Goal: Contribute content

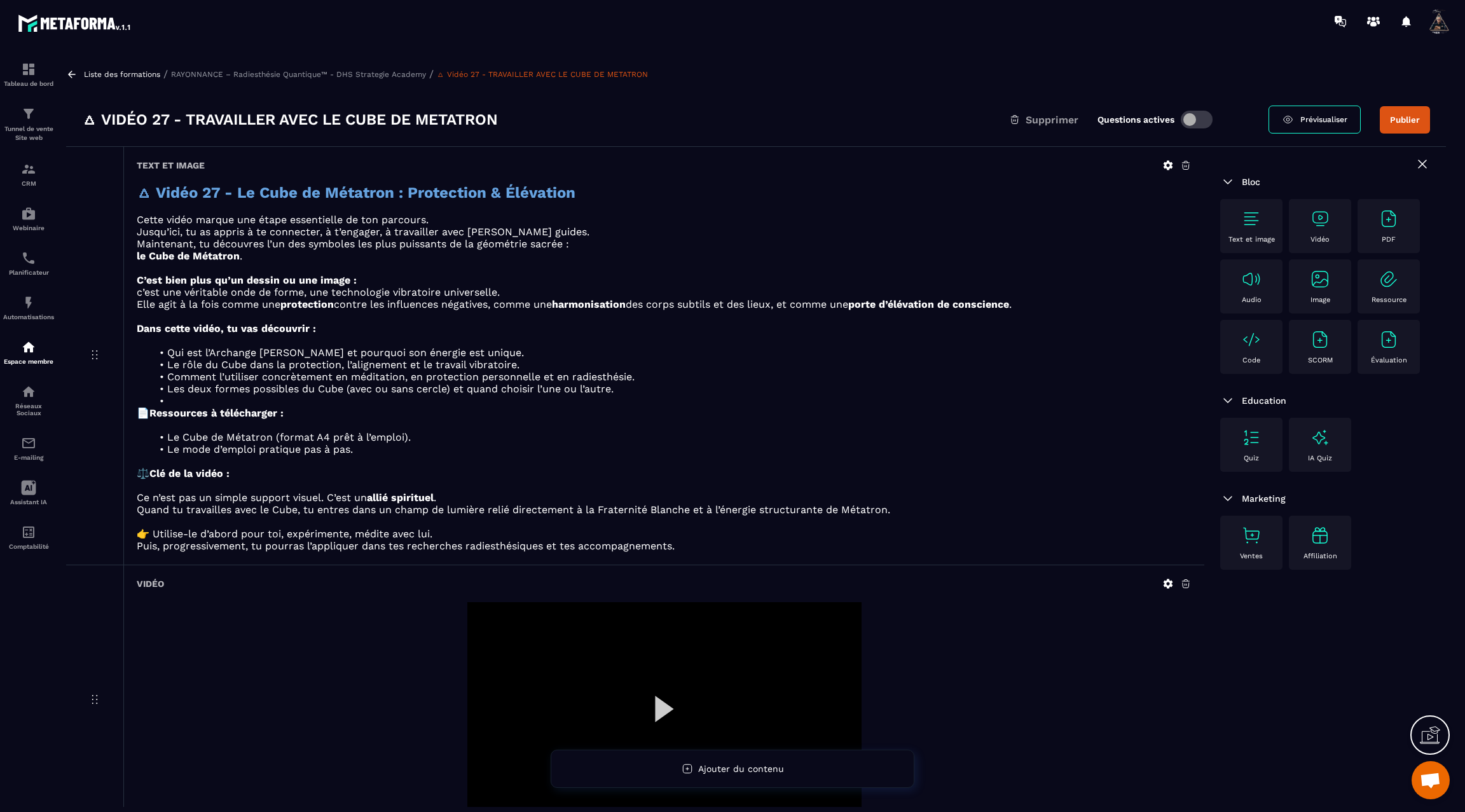
click at [659, 706] on div at bounding box center [665, 713] width 394 height 222
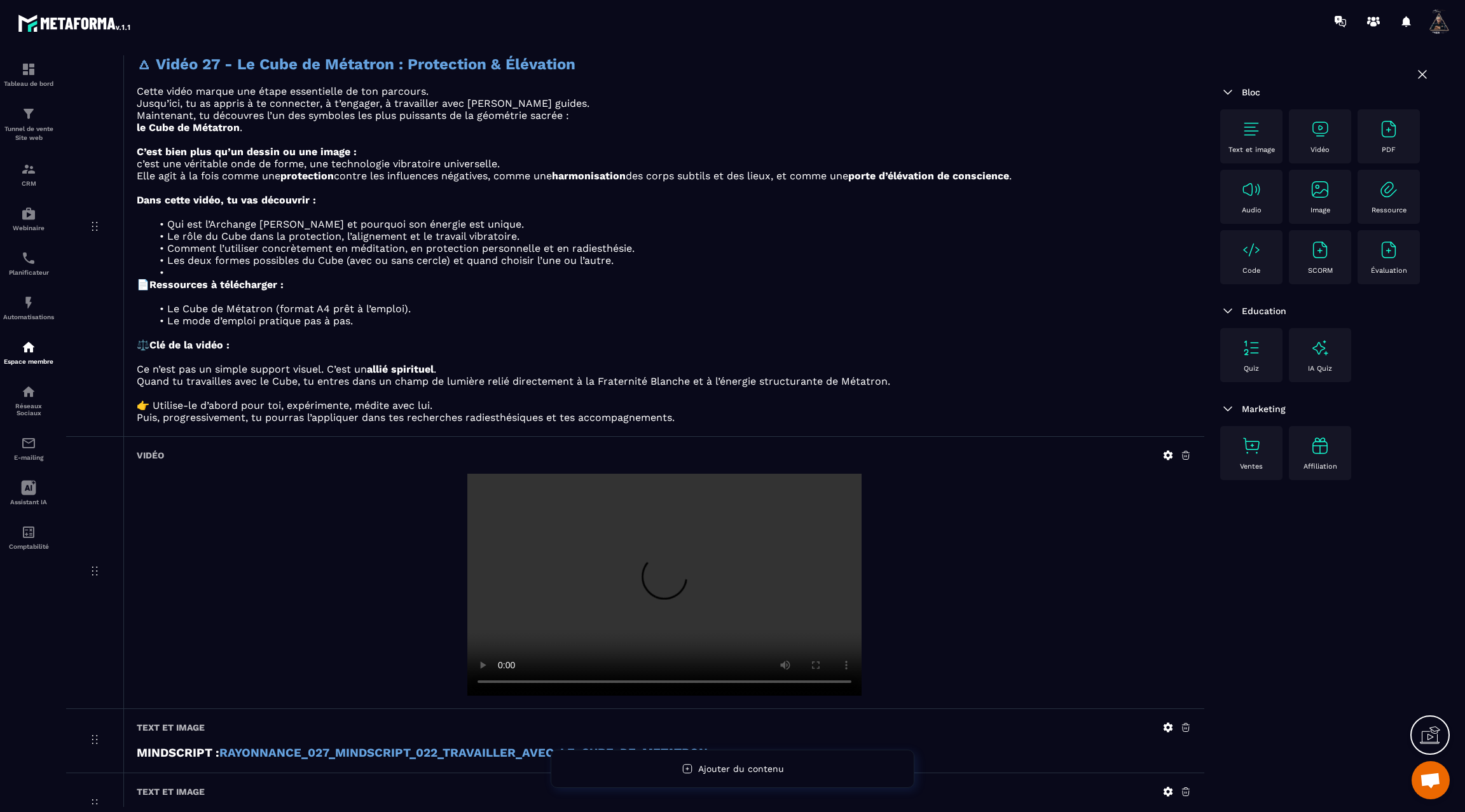
scroll to position [141, 0]
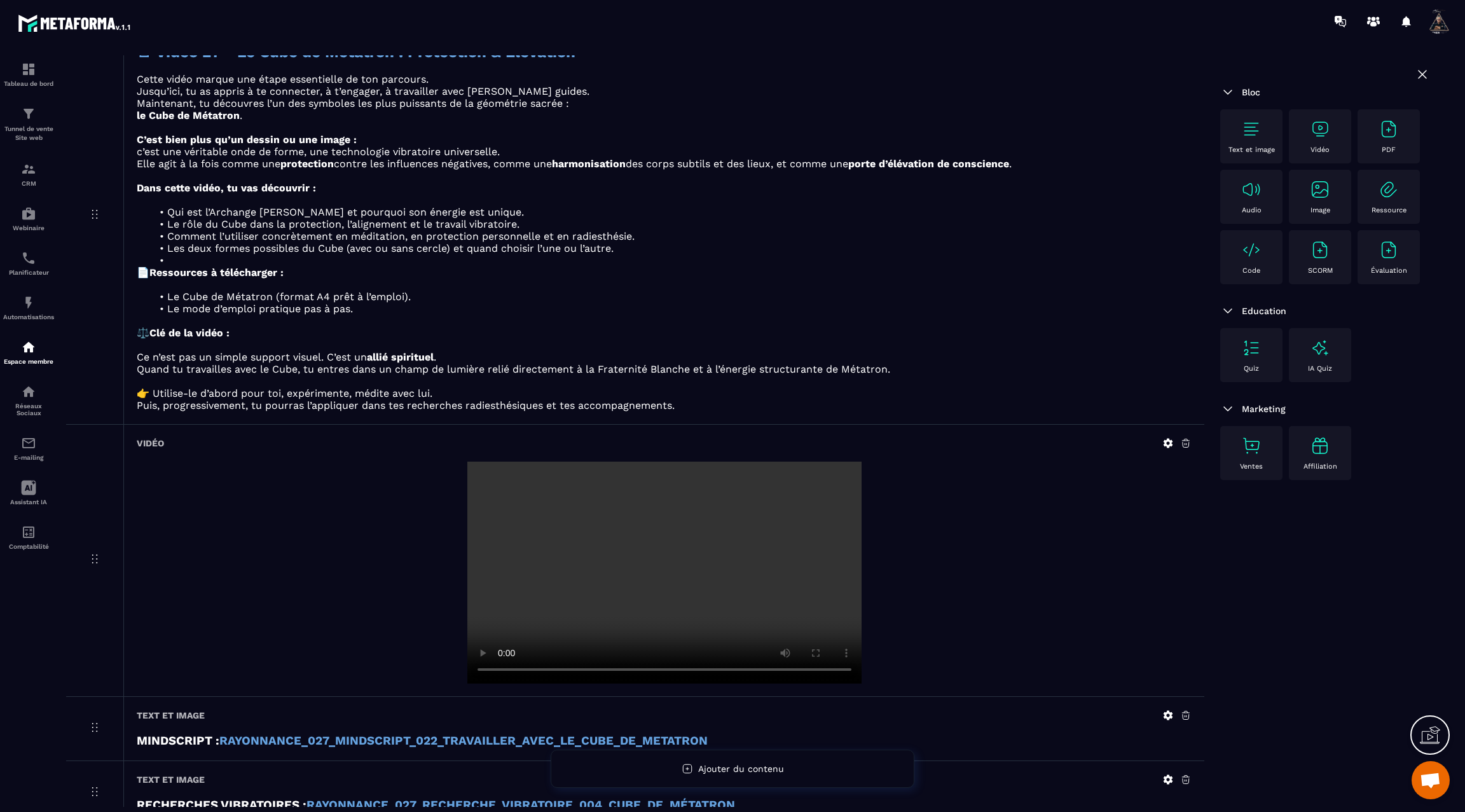
click at [1164, 443] on icon at bounding box center [1169, 443] width 10 height 10
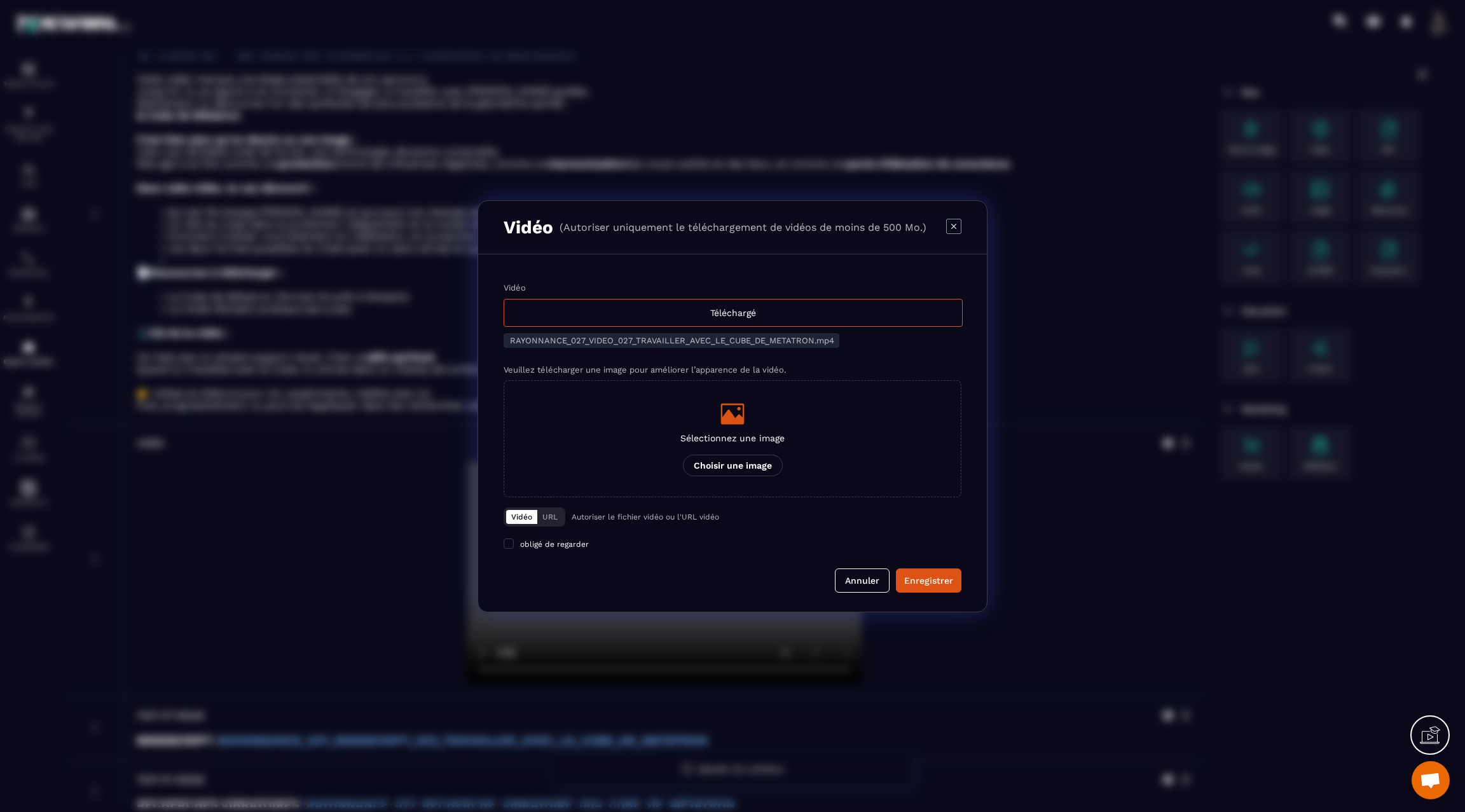
click at [1061, 528] on div "Modal window" at bounding box center [732, 406] width 1465 height 812
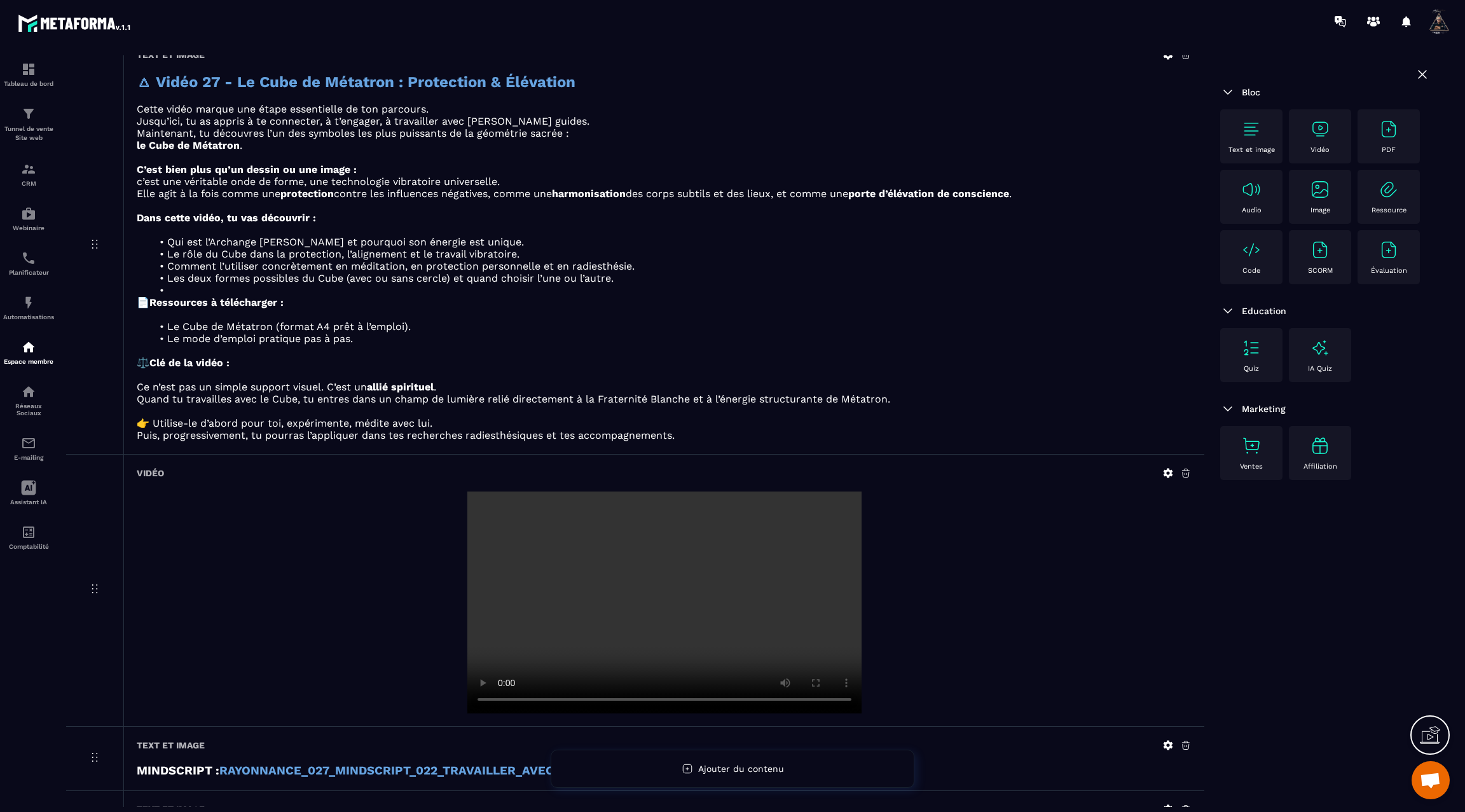
scroll to position [0, 0]
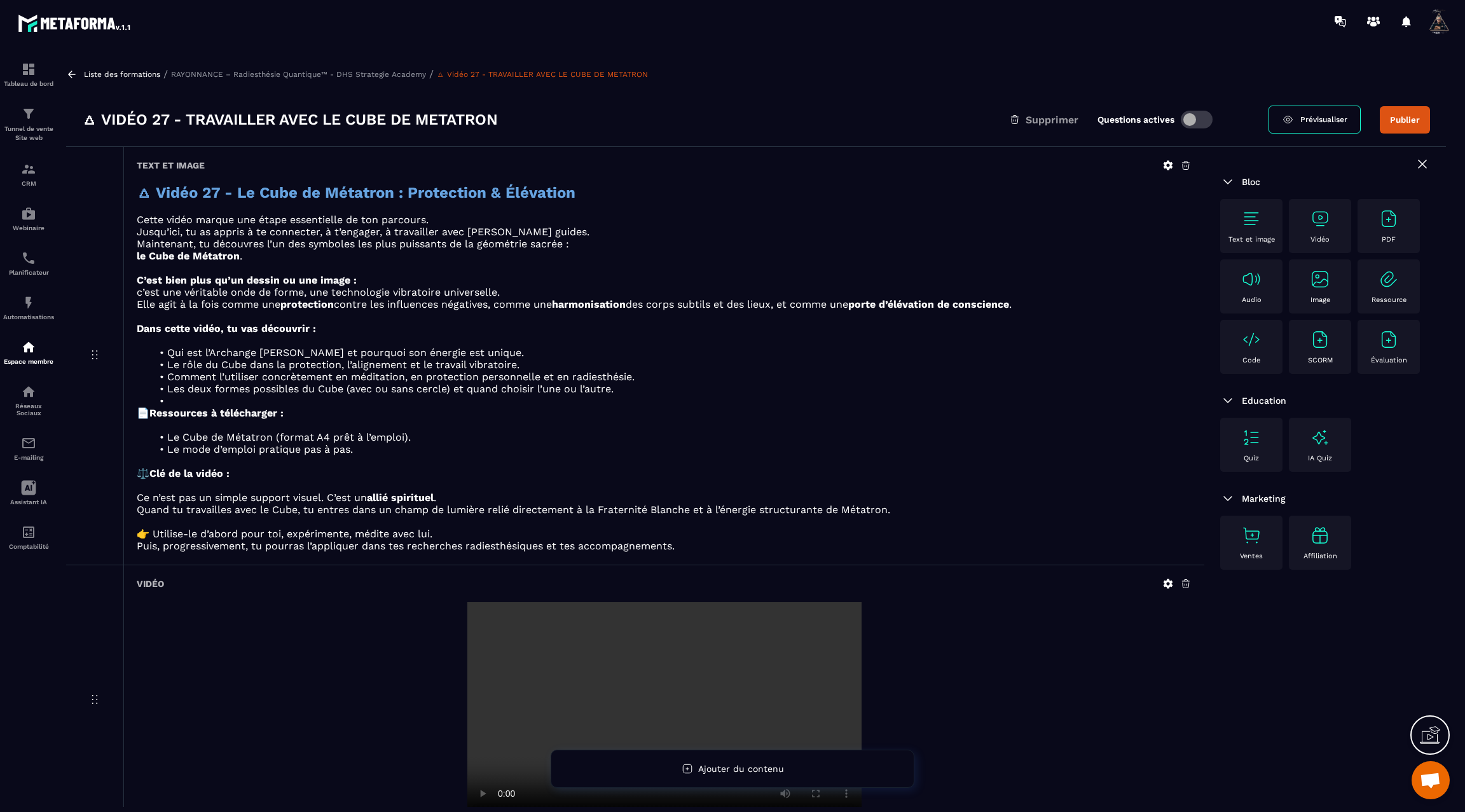
click at [1408, 114] on button "Publier" at bounding box center [1405, 120] width 50 height 28
click at [67, 73] on icon at bounding box center [72, 73] width 11 height 11
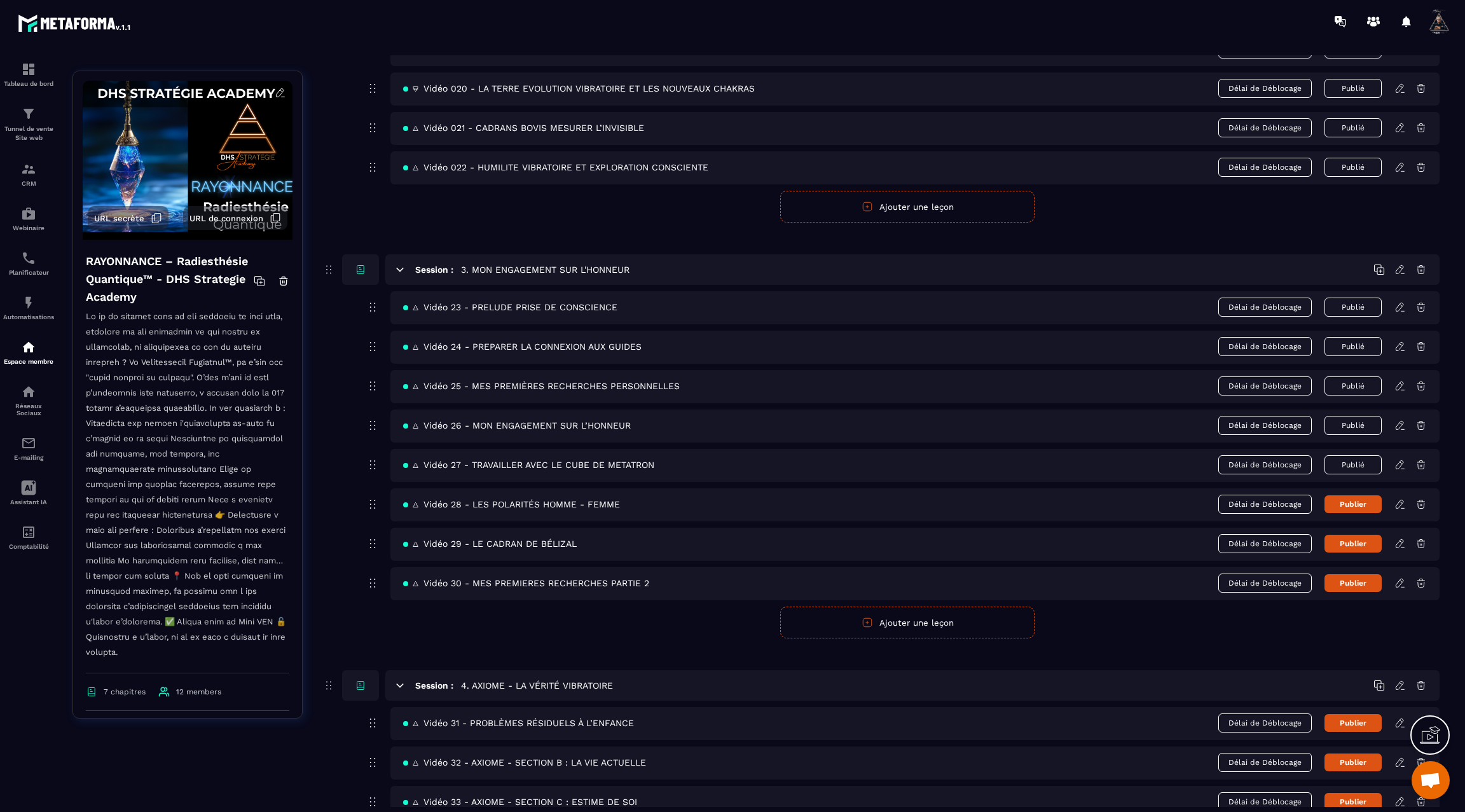
scroll to position [1007, 0]
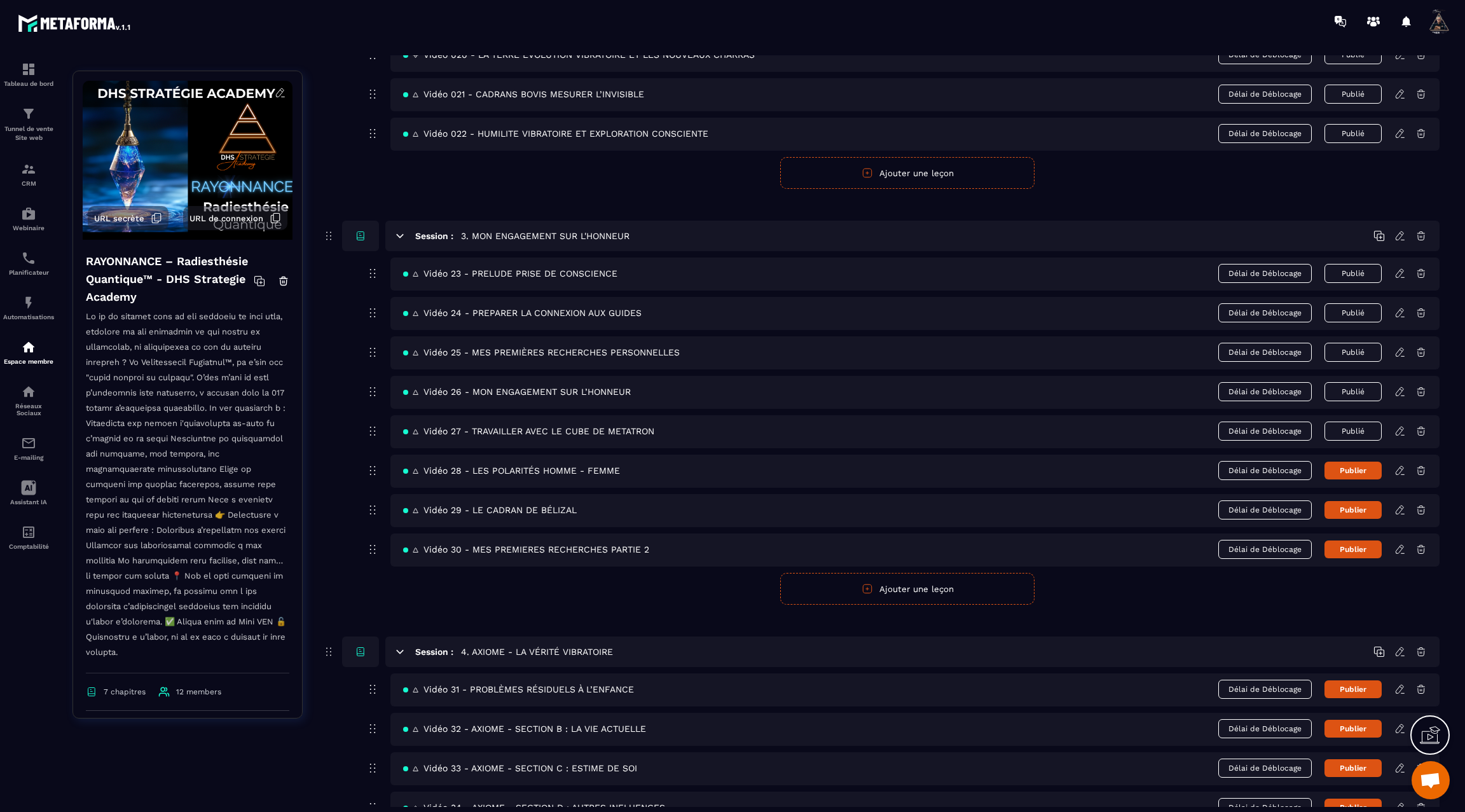
click at [1398, 465] on icon at bounding box center [1400, 470] width 11 height 11
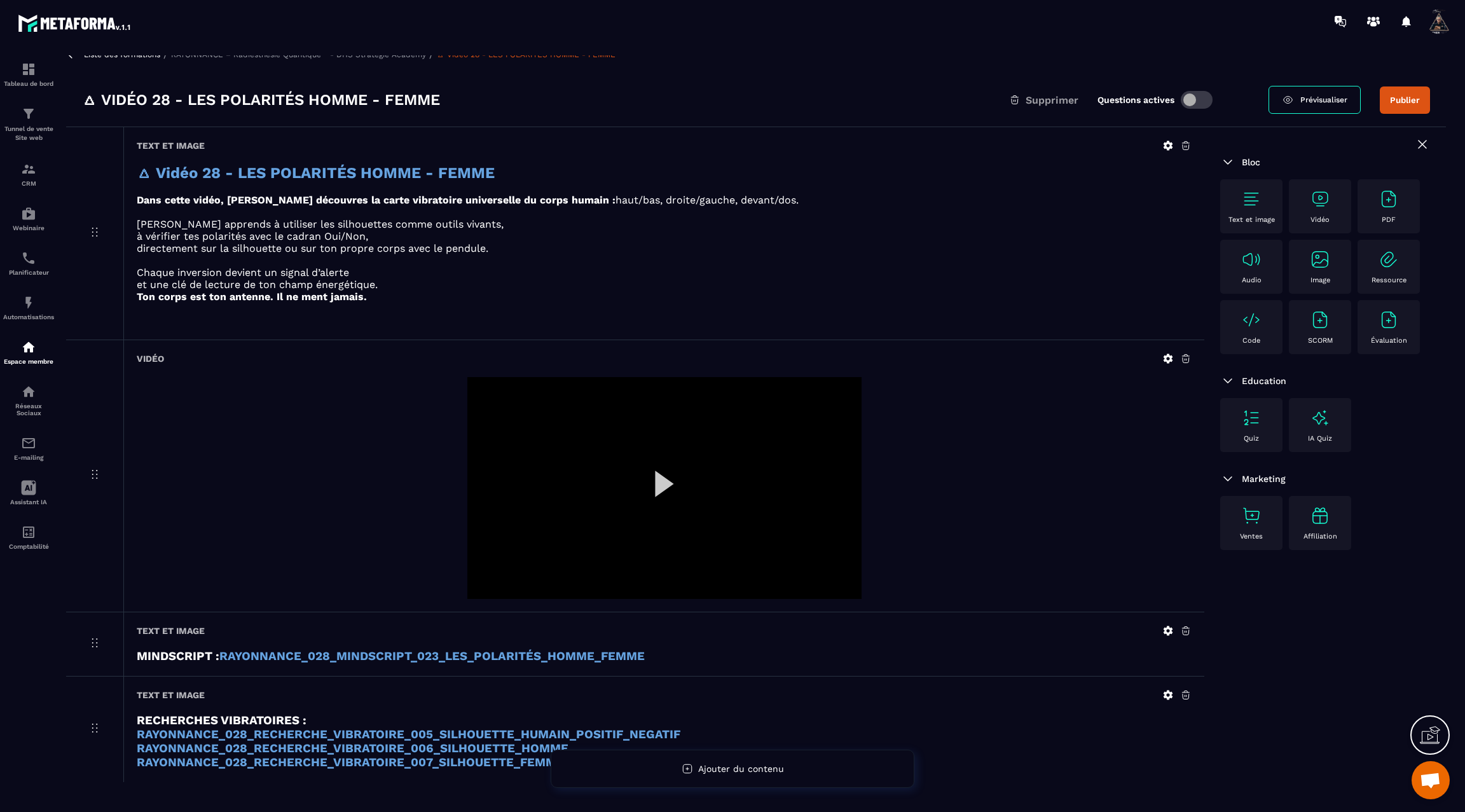
scroll to position [3, 0]
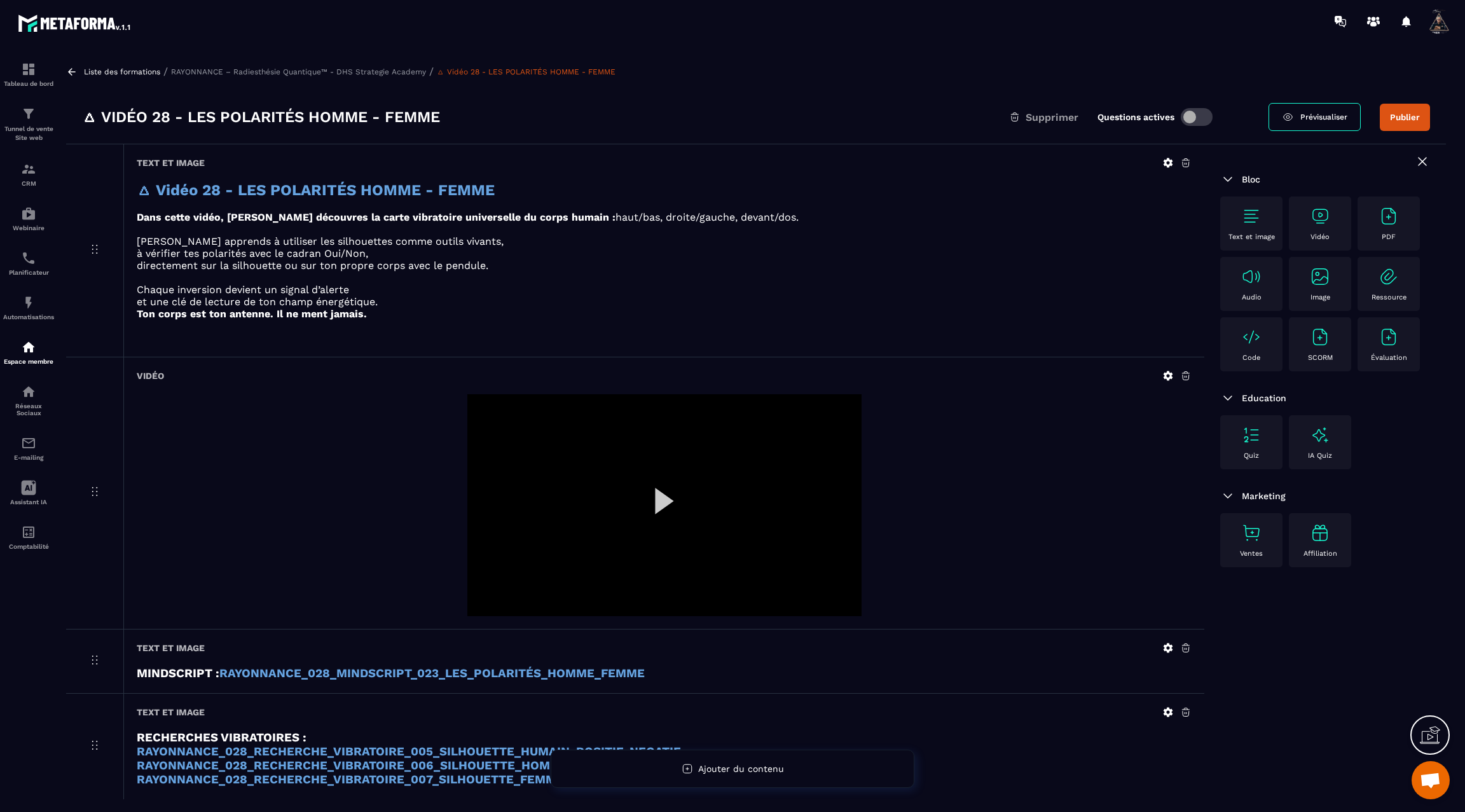
click at [1166, 374] on icon at bounding box center [1169, 376] width 10 height 10
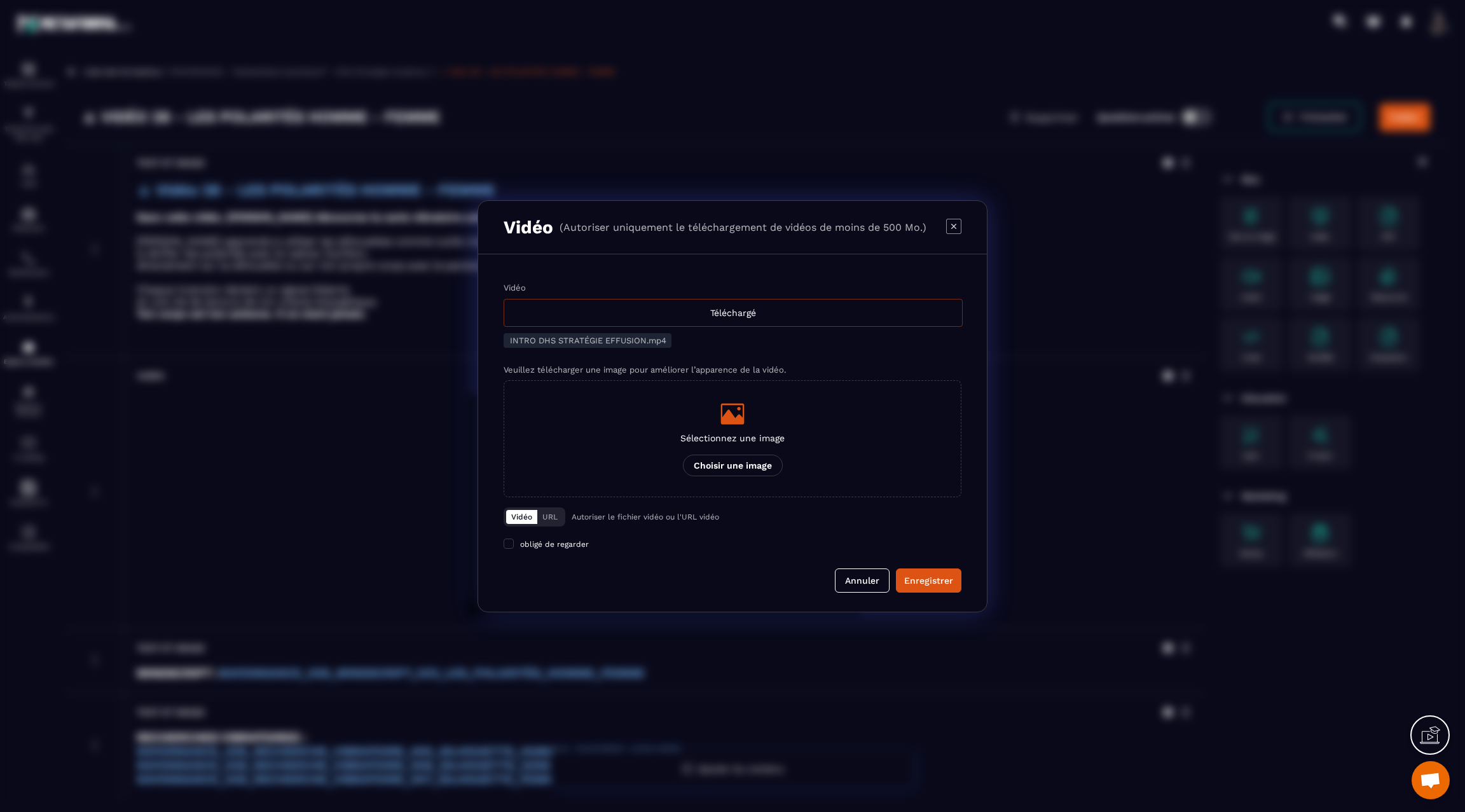
click at [711, 314] on div "Téléchargé" at bounding box center [733, 313] width 459 height 28
click at [0, 0] on input "Vidéo Téléchargé" at bounding box center [0, 0] width 0 height 0
click at [929, 583] on div "Enregistrer" at bounding box center [928, 580] width 49 height 13
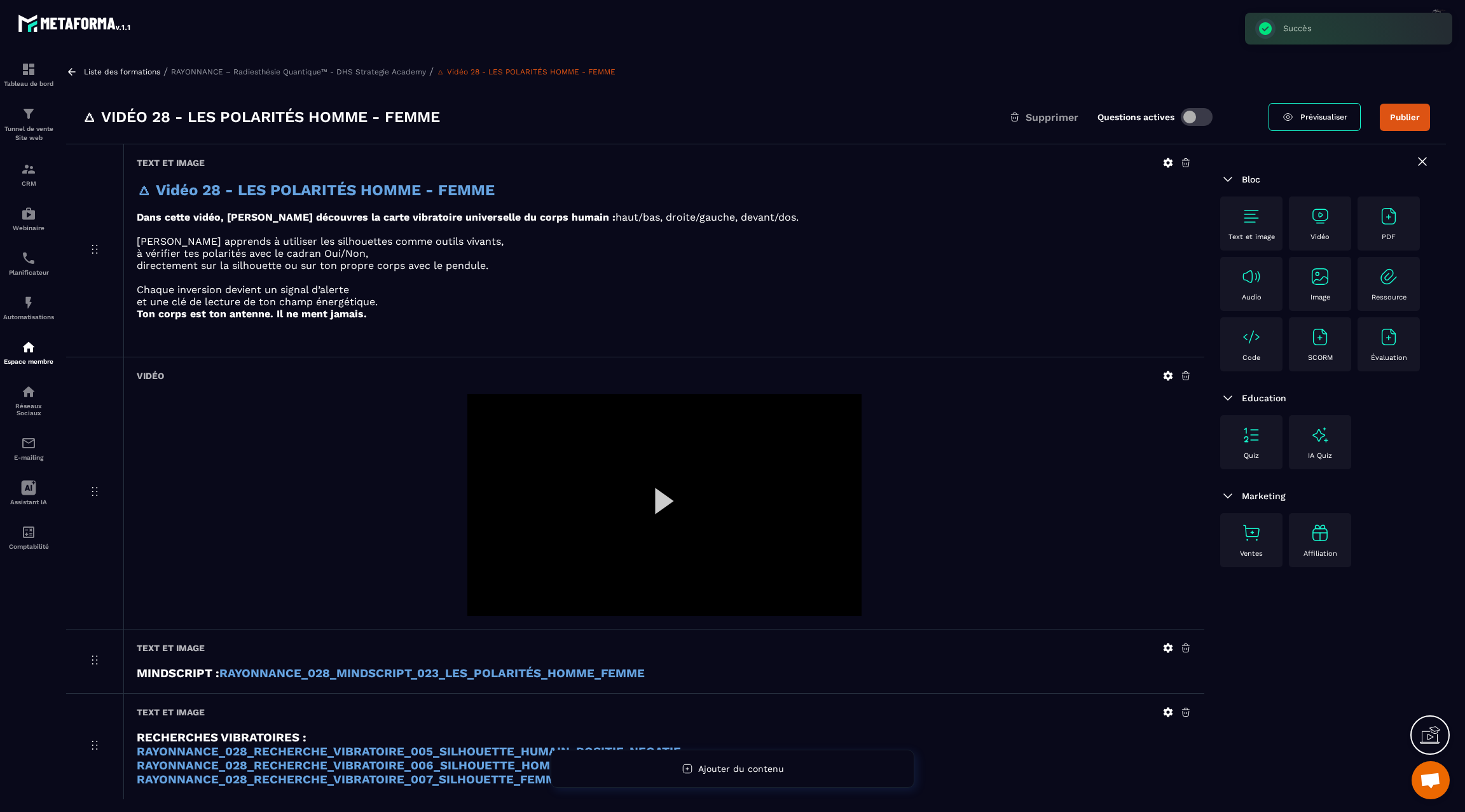
click at [665, 499] on div at bounding box center [665, 504] width 394 height 222
